Goal: Check status

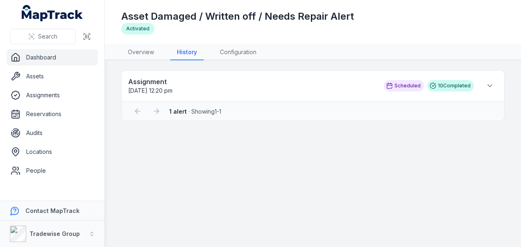
click at [180, 110] on strong "1 alert" at bounding box center [178, 111] width 18 height 7
click at [491, 84] on icon at bounding box center [490, 86] width 8 height 8
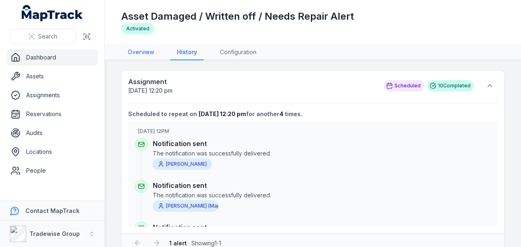
click at [141, 54] on link "Overview" at bounding box center [140, 53] width 39 height 16
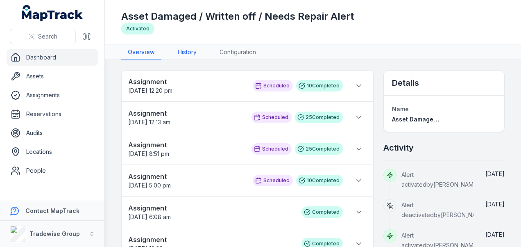
click at [181, 51] on link "History" at bounding box center [187, 53] width 32 height 16
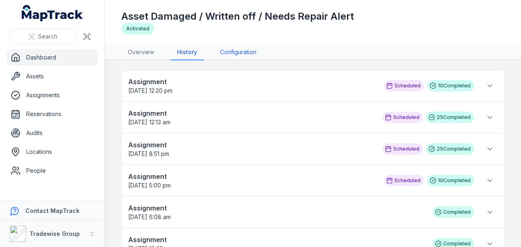
click at [236, 51] on link "Configuration" at bounding box center [239, 53] width 50 height 16
